Goal: Register for event/course: Register for event/course

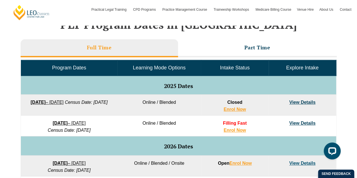
scroll to position [243, 0]
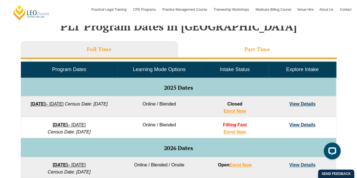
click at [271, 48] on li "Part Time" at bounding box center [257, 50] width 159 height 18
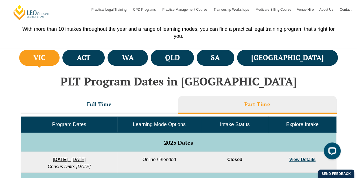
scroll to position [177, 0]
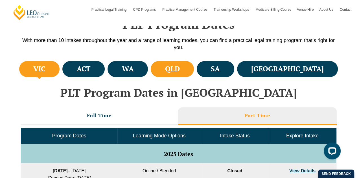
click at [180, 67] on h4 "QLD" at bounding box center [172, 68] width 15 height 9
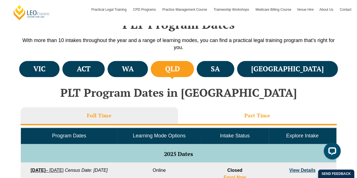
click at [259, 122] on li "Part Time" at bounding box center [257, 116] width 159 height 18
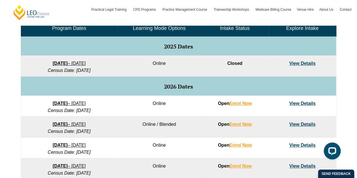
scroll to position [305, 0]
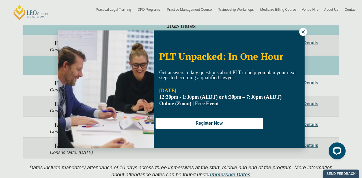
click at [302, 33] on icon at bounding box center [302, 31] width 3 height 3
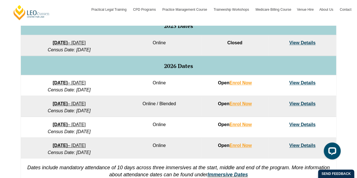
click at [304, 83] on link "View Details" at bounding box center [303, 83] width 26 height 5
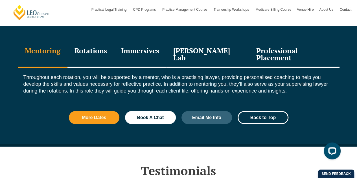
scroll to position [762, 0]
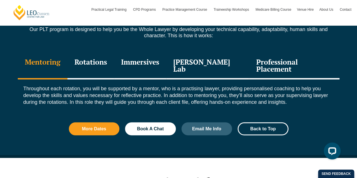
click at [154, 64] on div "Immersives" at bounding box center [140, 66] width 52 height 27
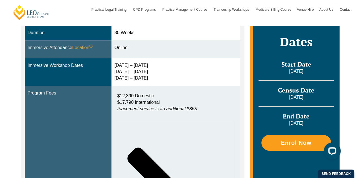
scroll to position [195, 0]
